Goal: Book appointment/travel/reservation

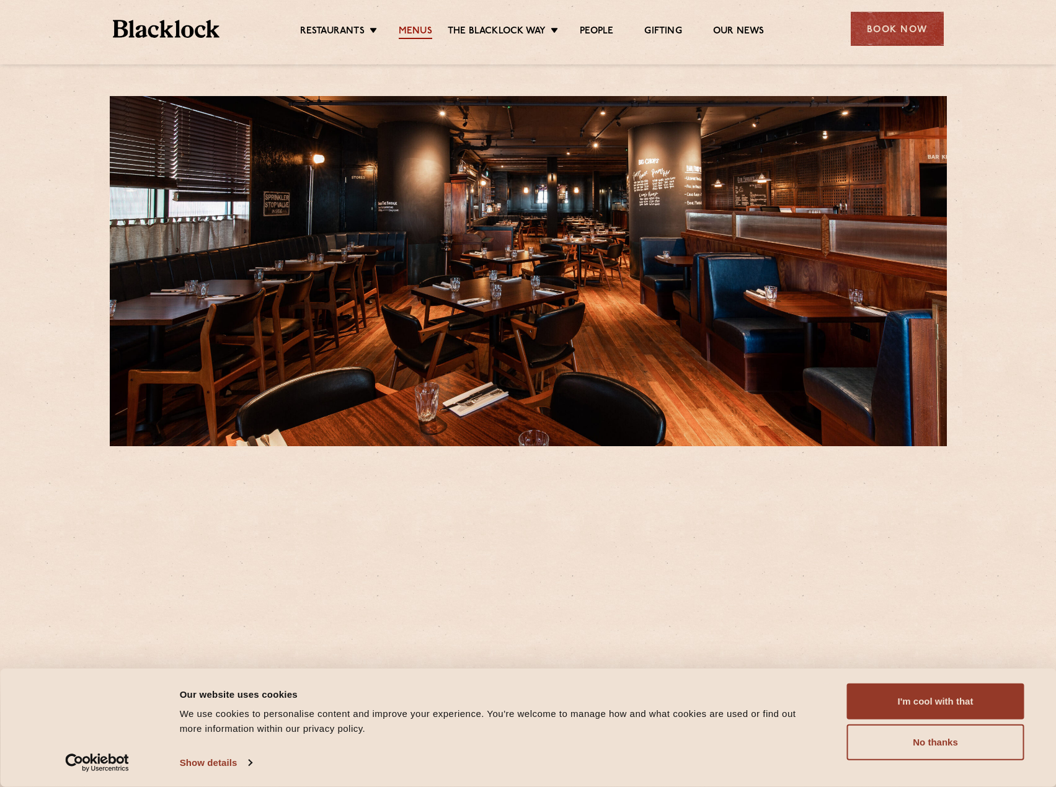
click at [416, 27] on link "Menus" at bounding box center [415, 32] width 33 height 14
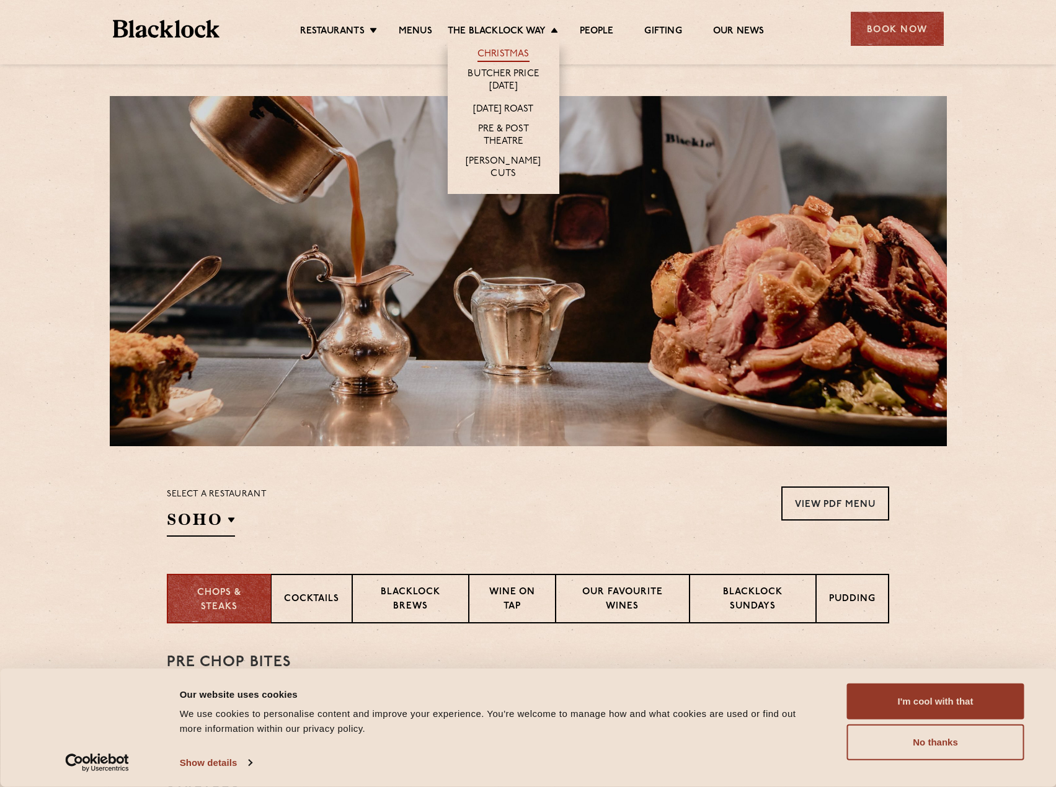
click at [512, 55] on link "Christmas" at bounding box center [503, 55] width 52 height 14
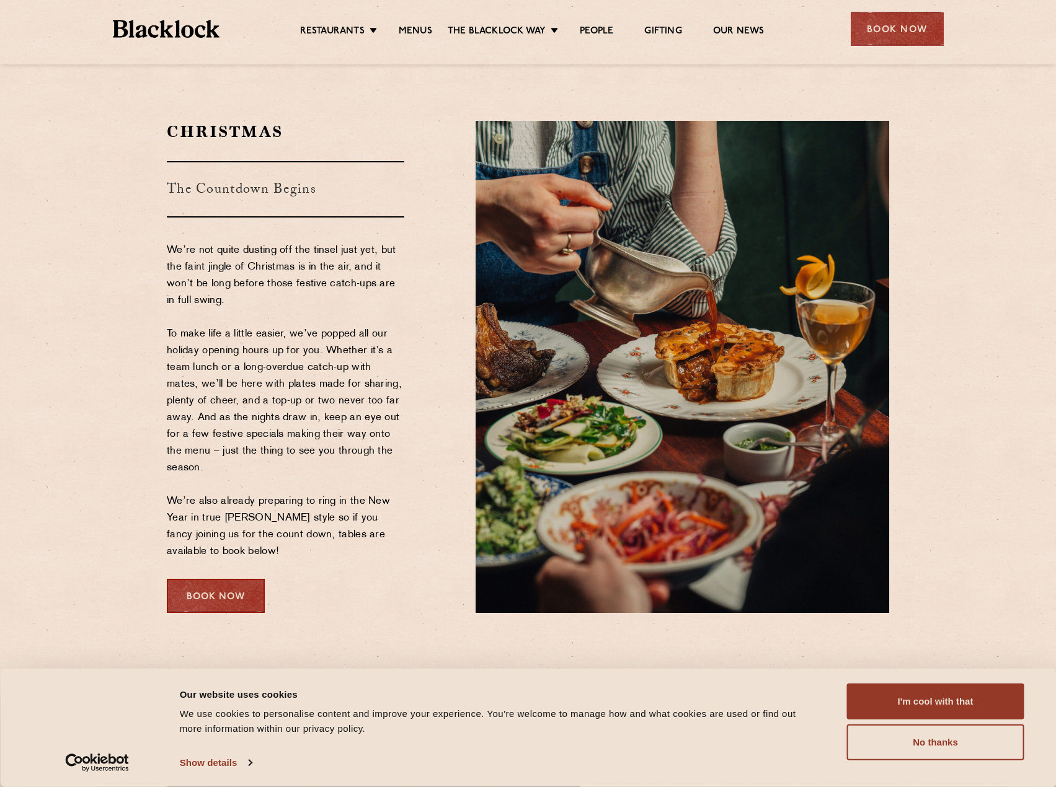
click at [218, 595] on div "Book Now" at bounding box center [216, 596] width 98 height 34
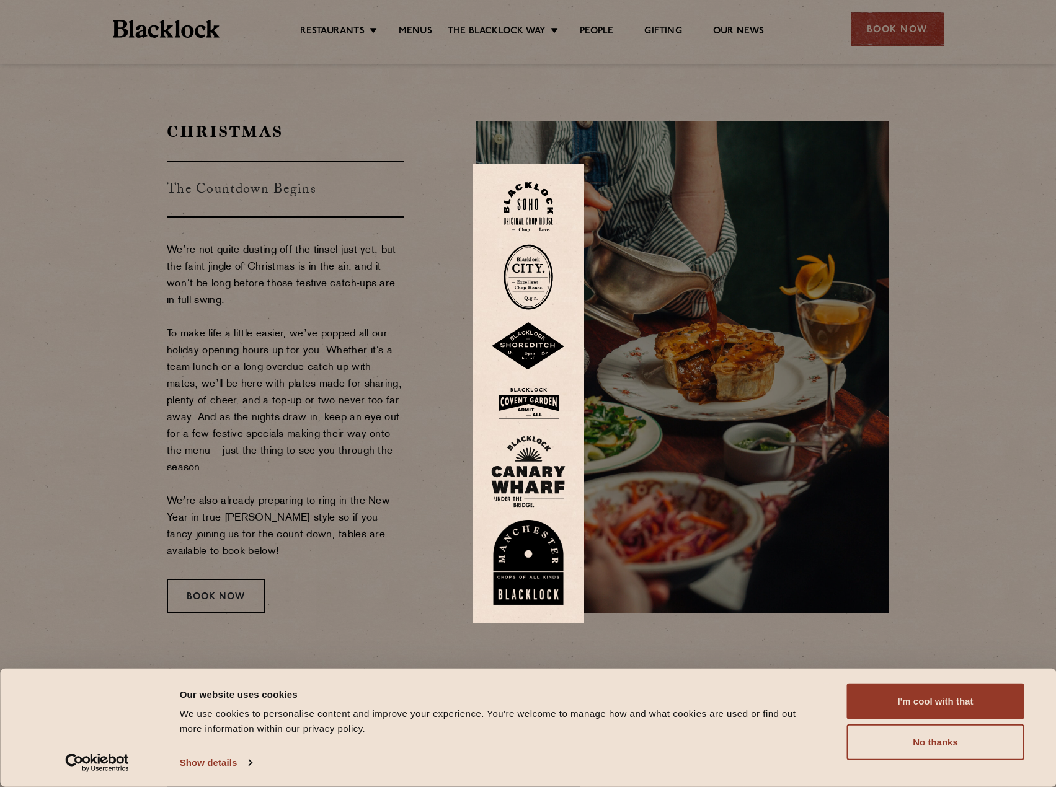
click at [531, 476] on img at bounding box center [528, 472] width 74 height 72
